Goal: Information Seeking & Learning: Learn about a topic

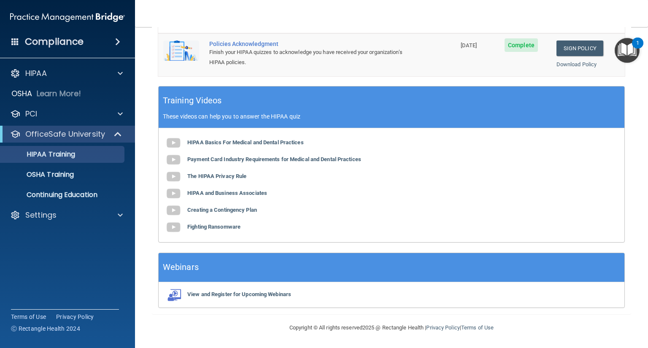
scroll to position [228, 0]
click at [170, 143] on img at bounding box center [173, 143] width 17 height 17
click at [238, 178] on b "The HIPAA Privacy Rule" at bounding box center [216, 176] width 59 height 6
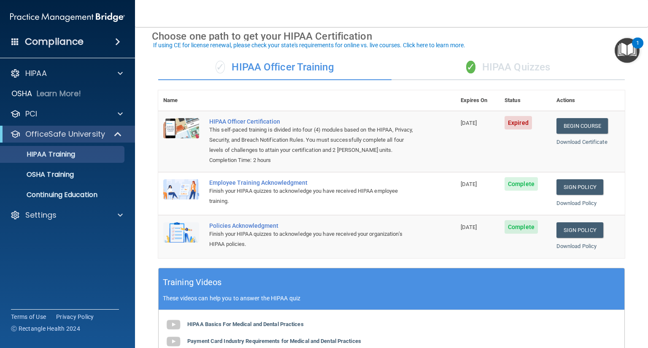
scroll to position [35, 0]
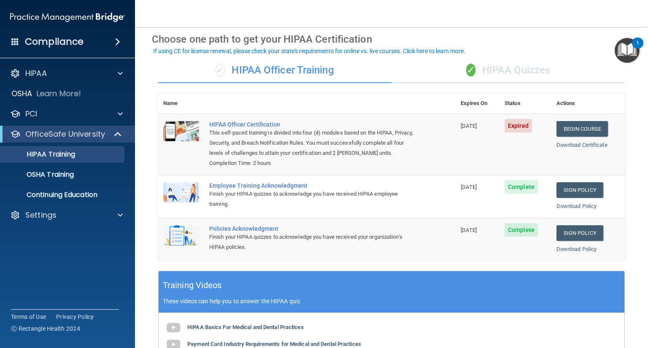
click at [521, 70] on div "✓ HIPAA Quizzes" at bounding box center [508, 70] width 233 height 25
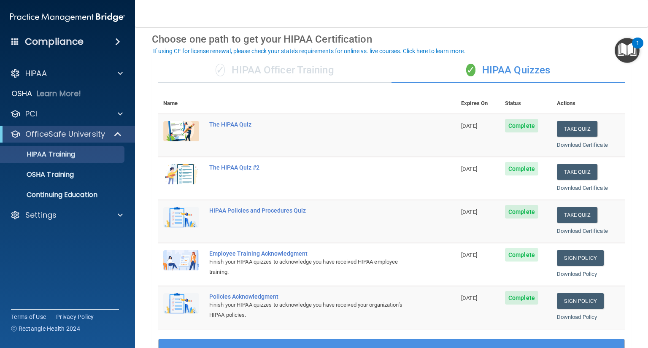
click at [251, 69] on div "✓ HIPAA Officer Training" at bounding box center [274, 70] width 233 height 25
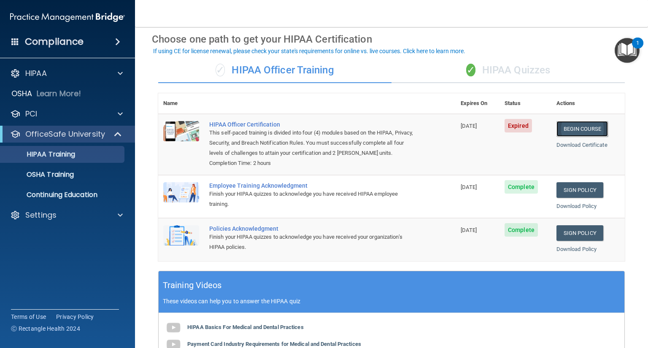
click at [568, 128] on link "Begin Course" at bounding box center [581, 129] width 51 height 16
